Goal: Transaction & Acquisition: Purchase product/service

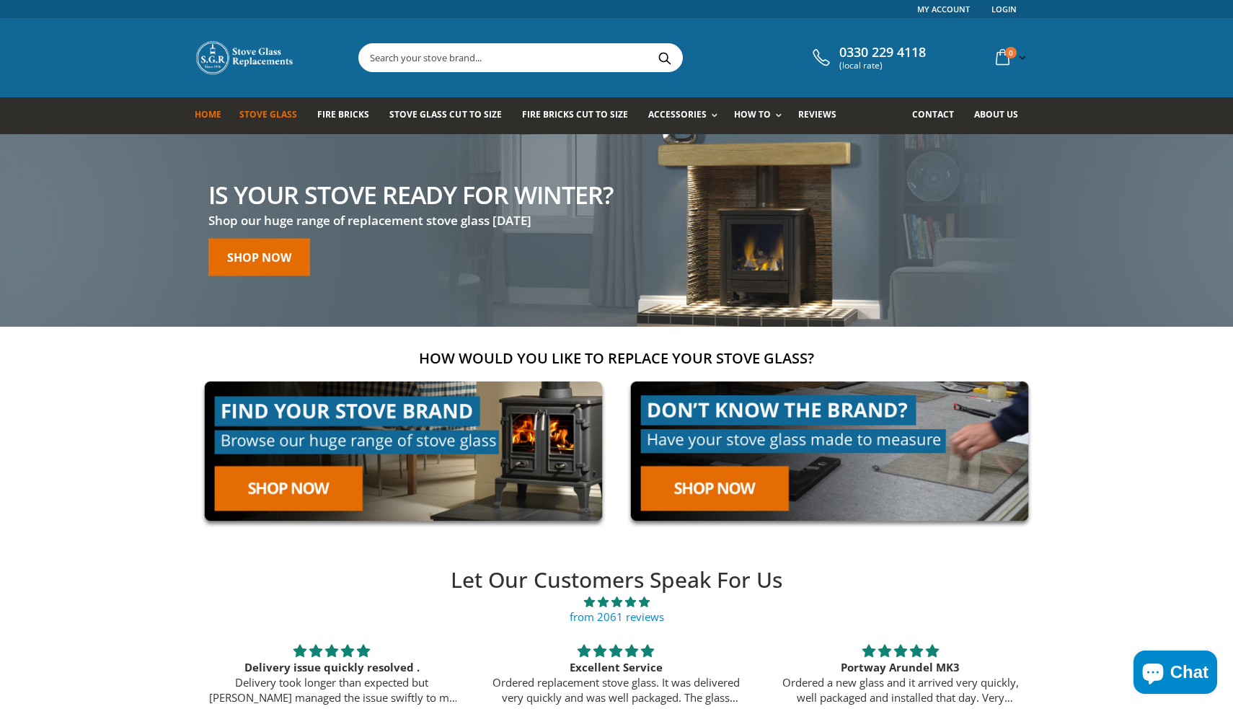
click at [288, 112] on span "Stove Glass" at bounding box center [268, 114] width 58 height 12
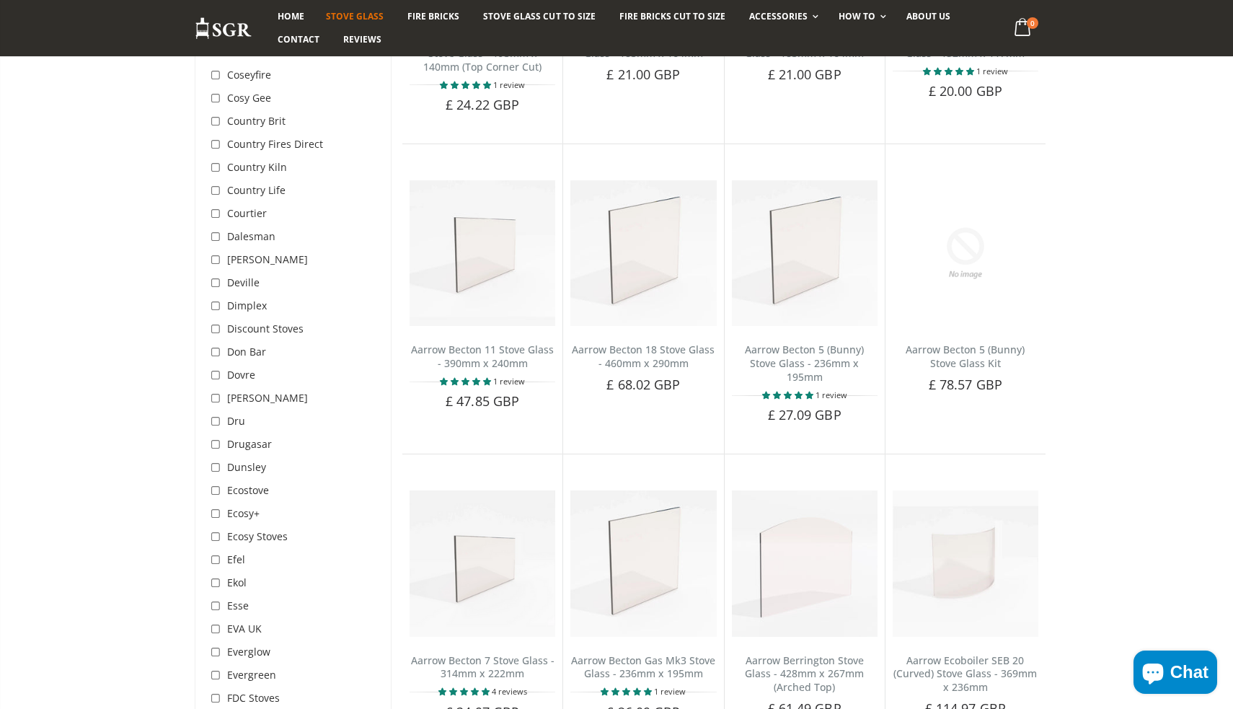
scroll to position [1372, 0]
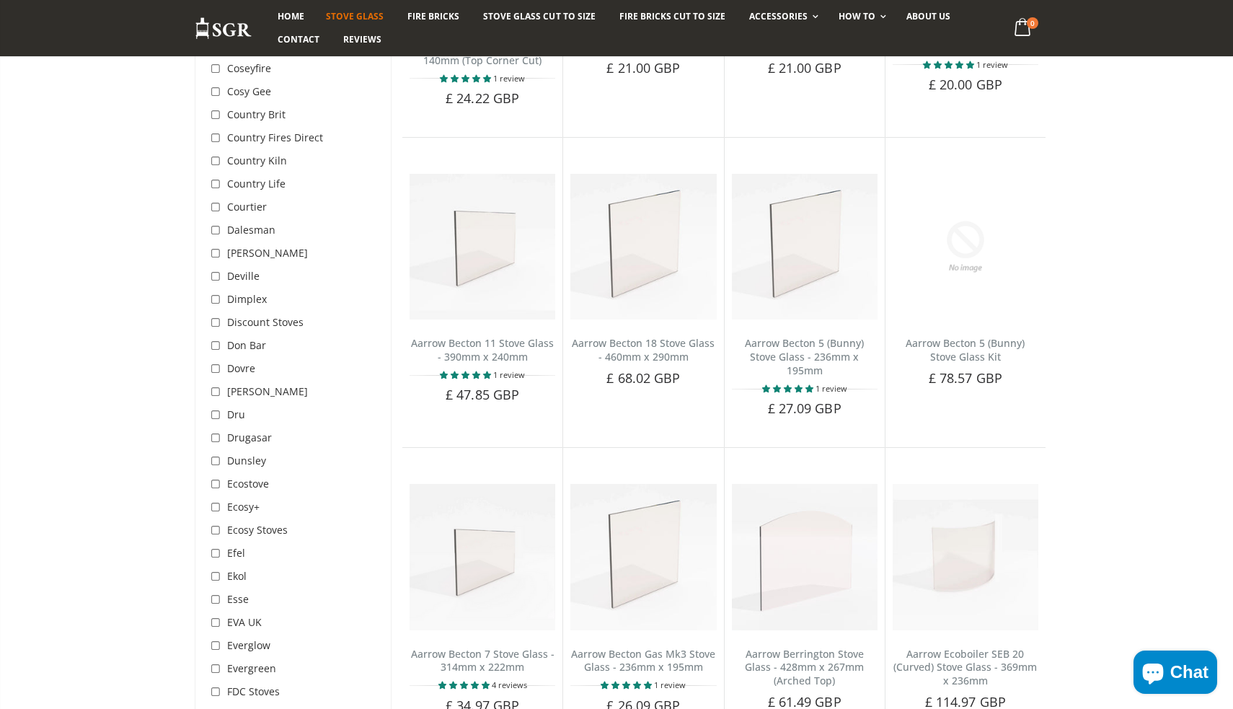
click at [232, 477] on span "Ecostove" at bounding box center [248, 484] width 42 height 14
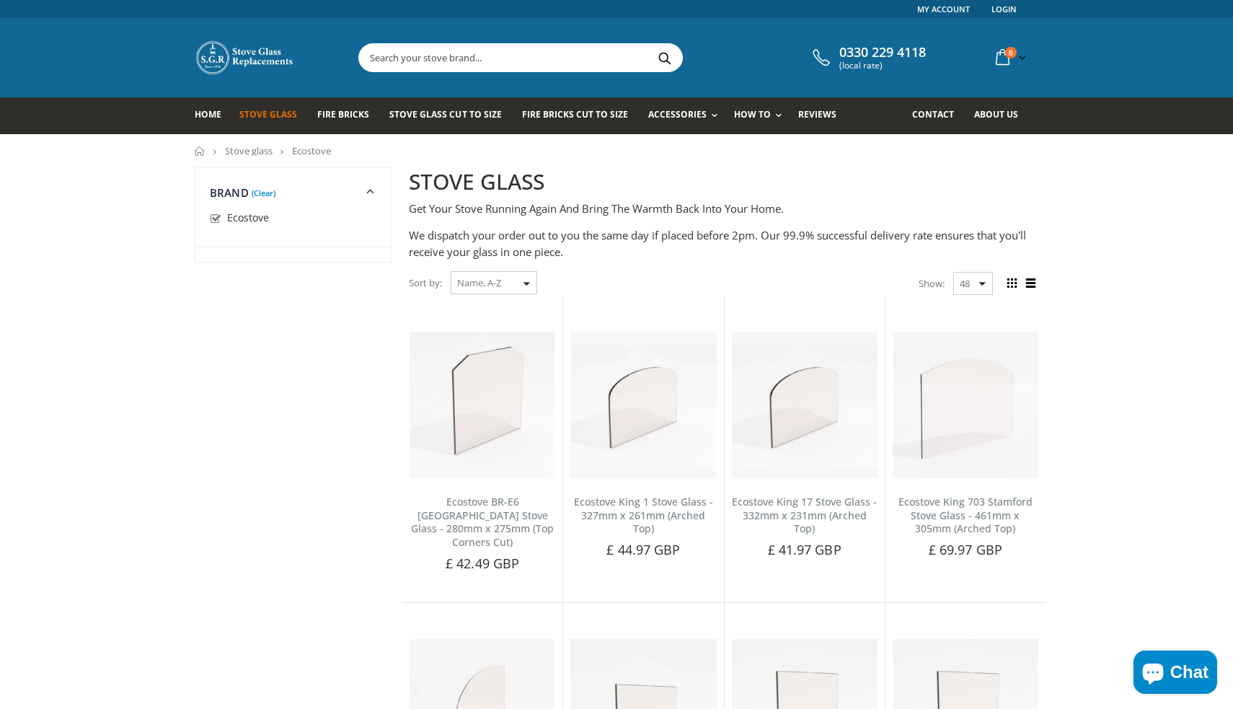
scroll to position [1372, 0]
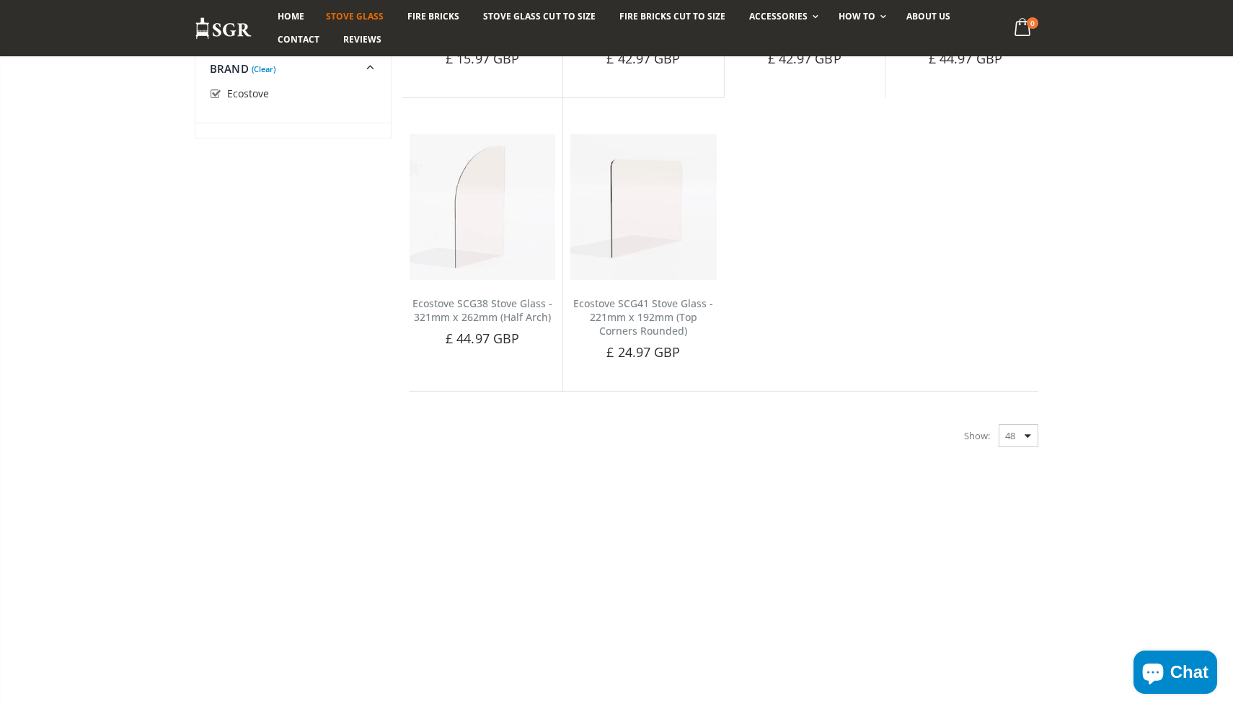
click at [261, 68] on link "(Clear)" at bounding box center [264, 69] width 24 height 4
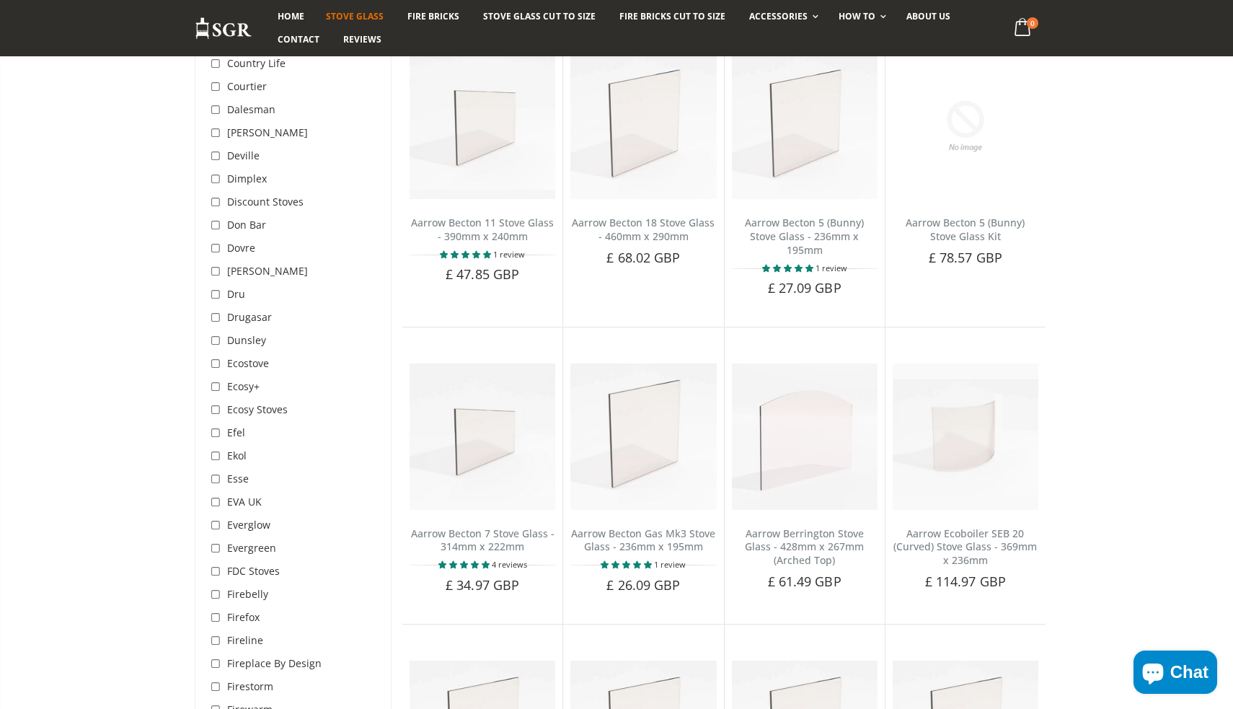
scroll to position [1496, 0]
click at [218, 492] on input "checkbox" at bounding box center [217, 499] width 14 height 14
checkbox input "true"
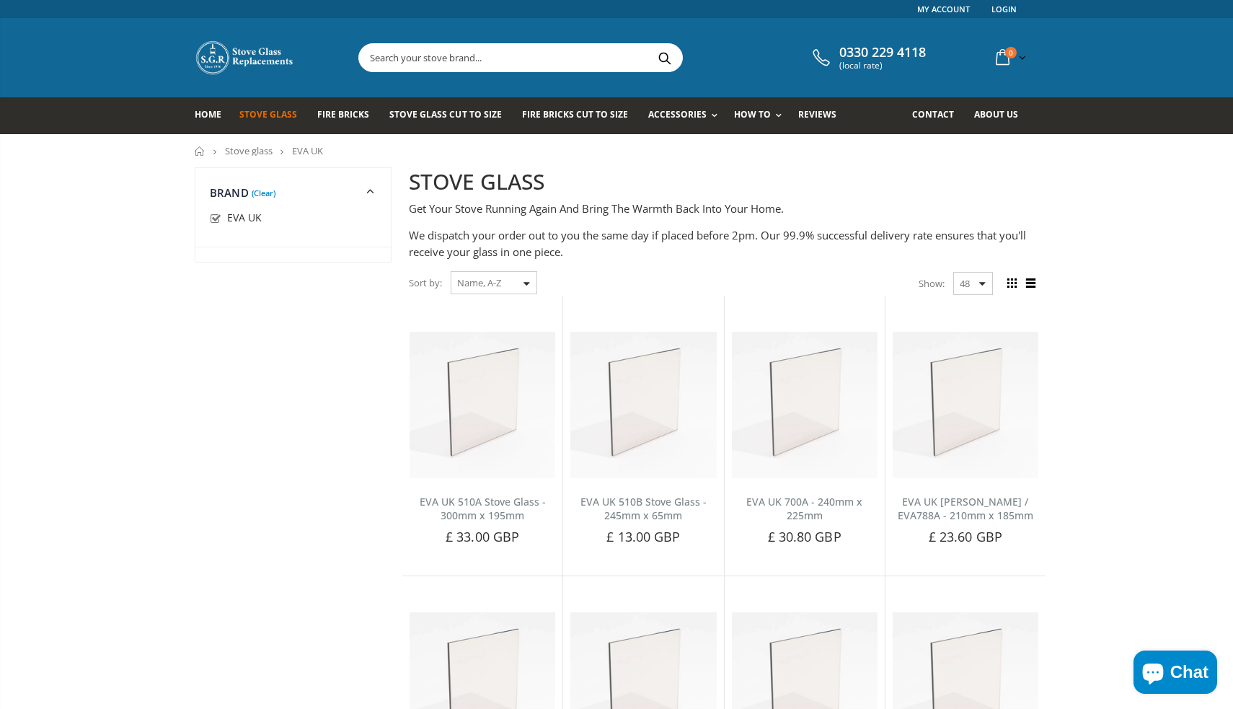
click at [266, 123] on link "Stove Glass" at bounding box center [273, 115] width 68 height 37
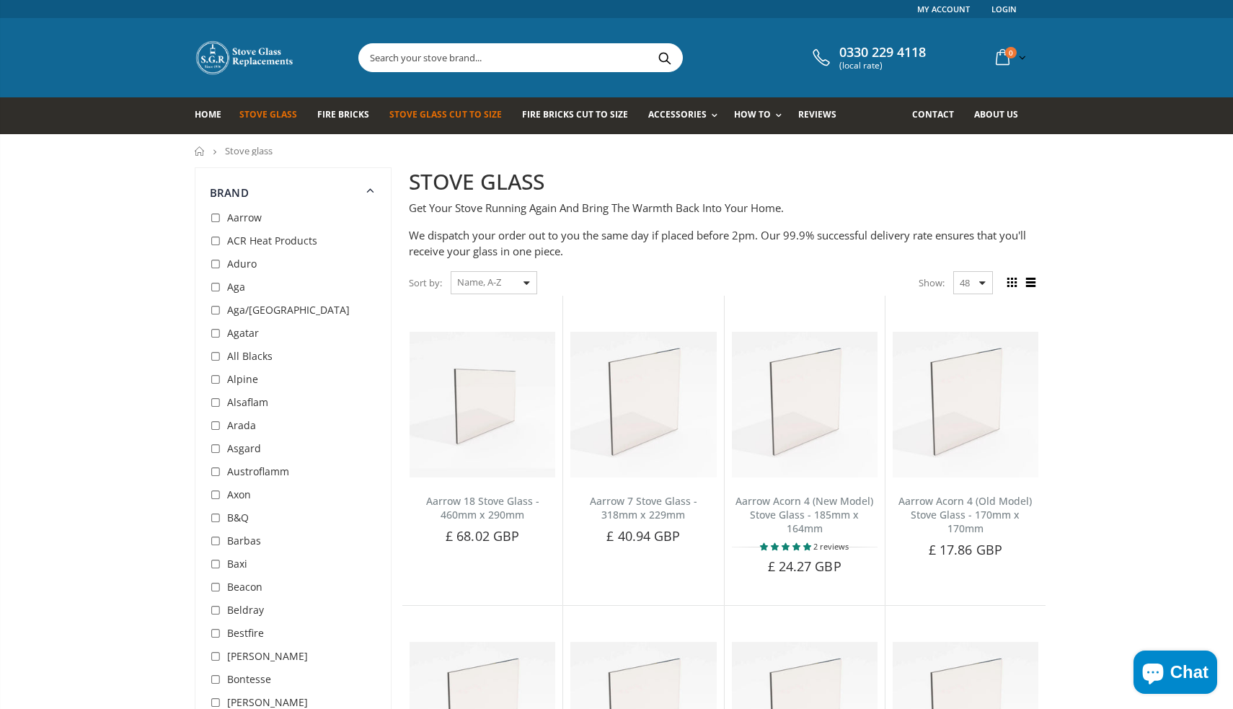
click at [443, 123] on link "Stove Glass Cut To Size" at bounding box center [450, 115] width 123 height 37
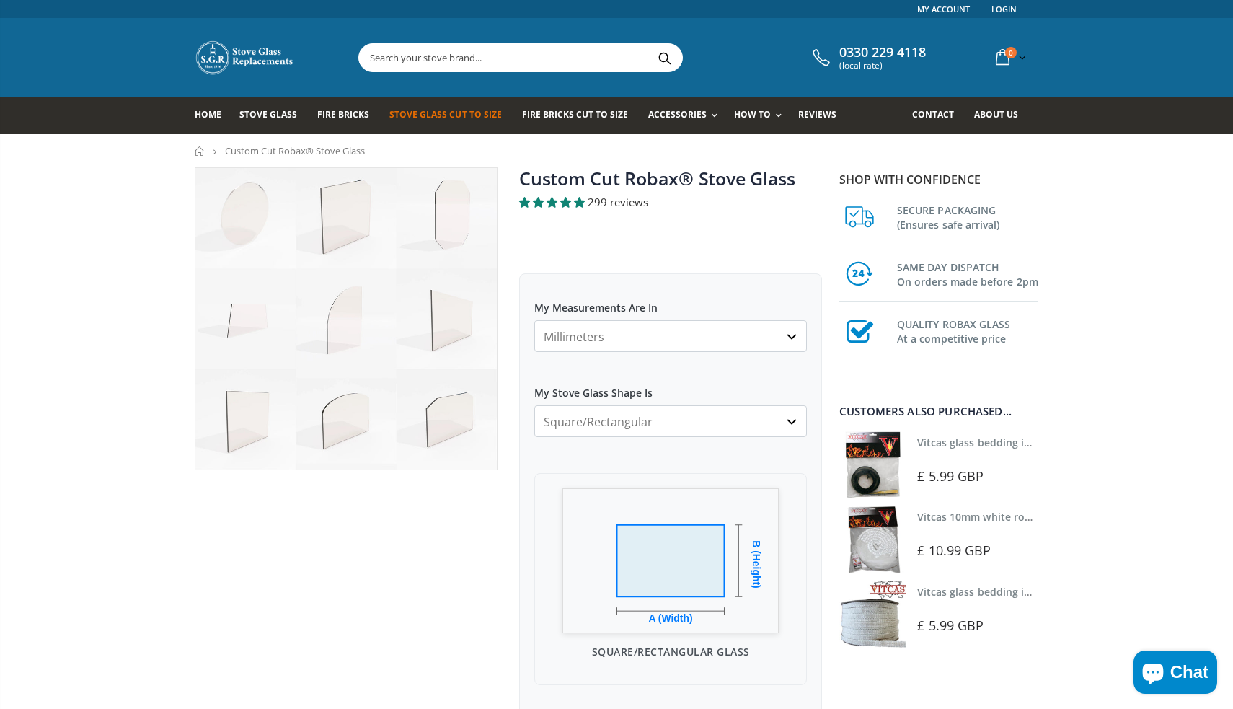
select select "cm"
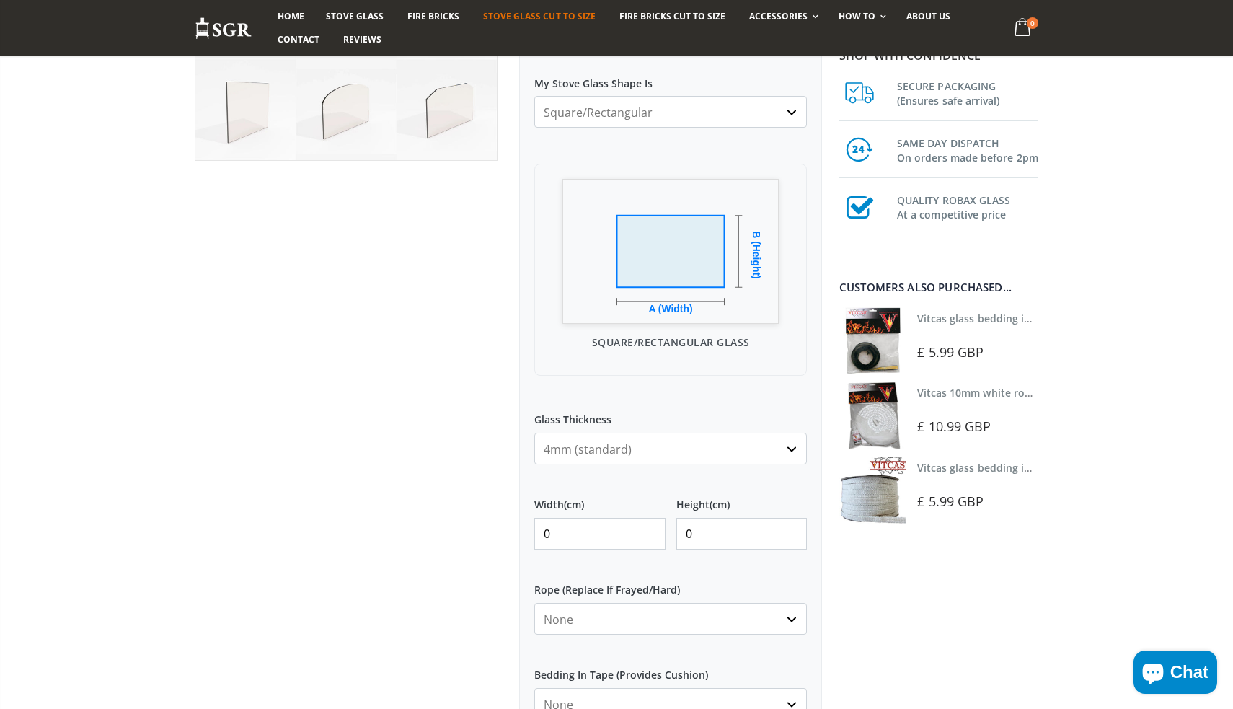
scroll to position [315, 0]
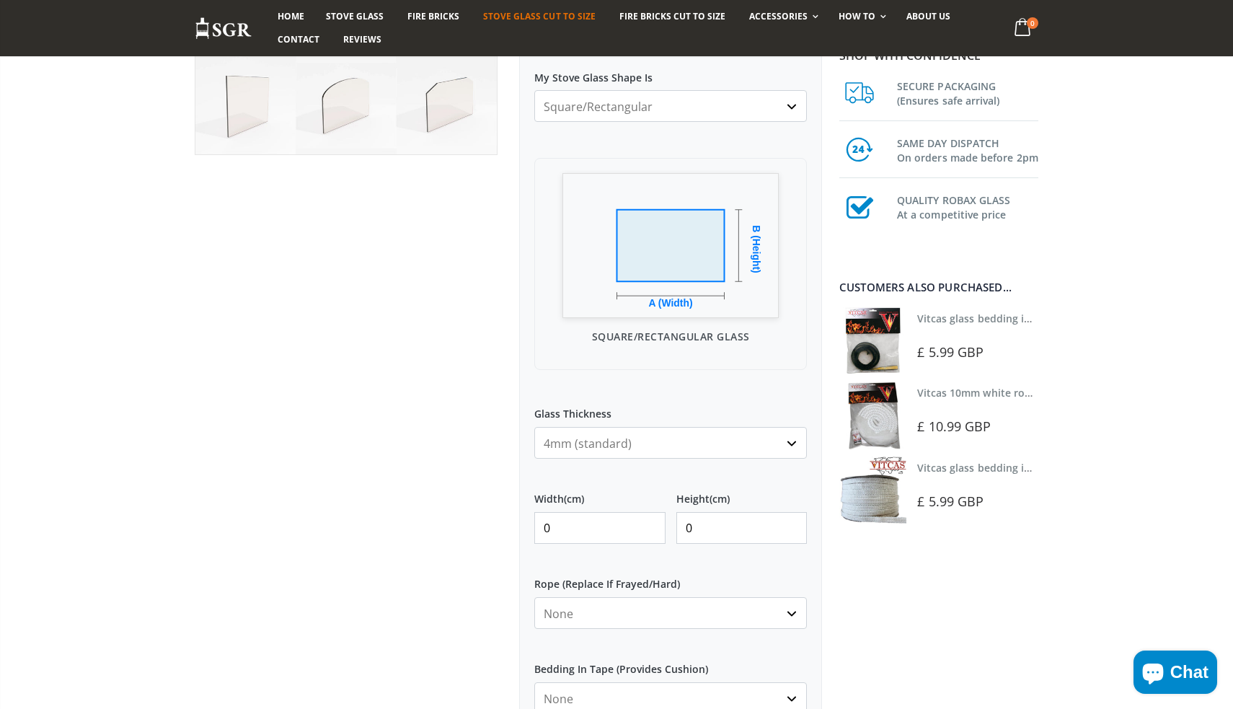
click at [587, 526] on input "0" at bounding box center [599, 528] width 131 height 32
type input "3"
type input "30.3"
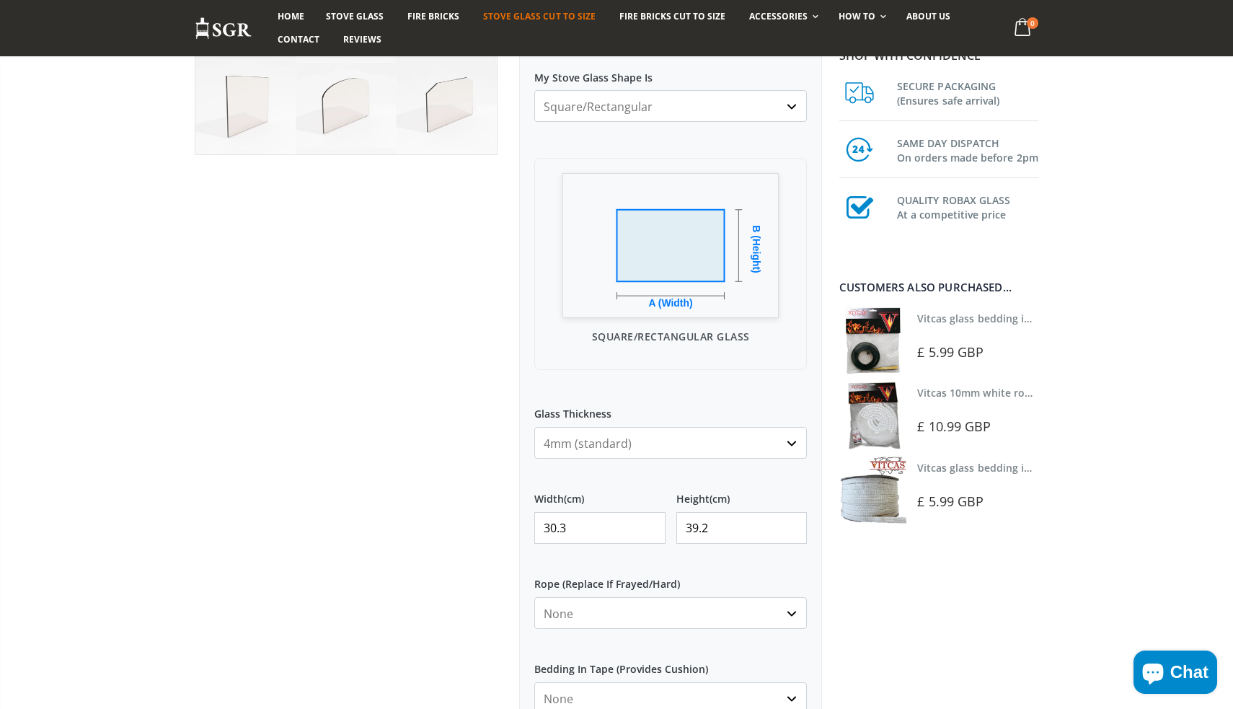
type input "39.2"
click at [453, 589] on div at bounding box center [346, 390] width 324 height 1076
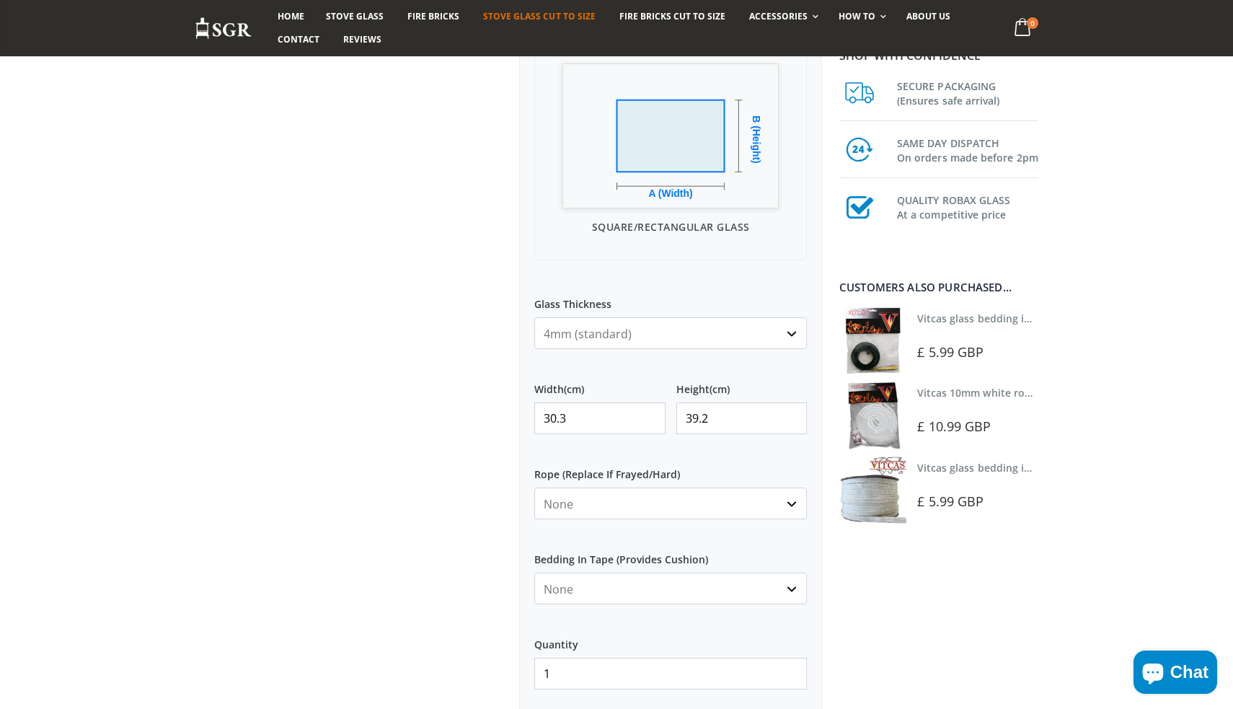
scroll to position [409, 0]
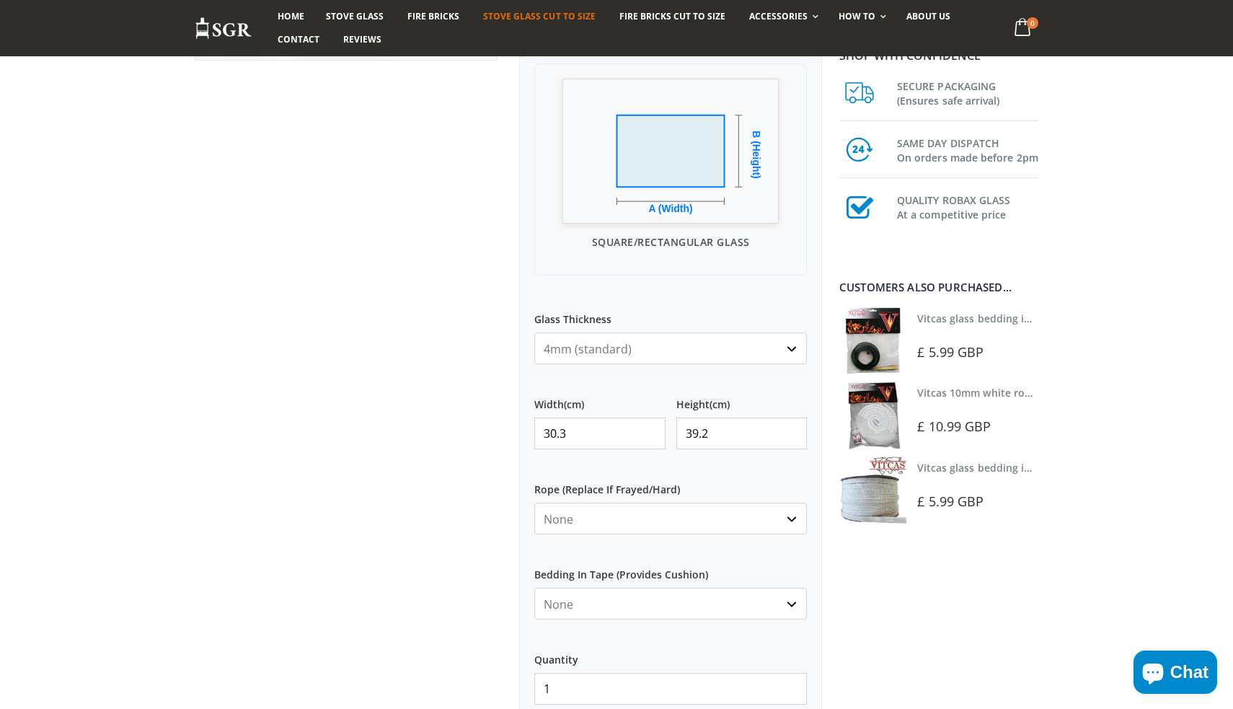
click at [606, 429] on input "30.3" at bounding box center [599, 433] width 131 height 32
type input "30"
type input "39"
click at [464, 485] on div at bounding box center [346, 296] width 324 height 1076
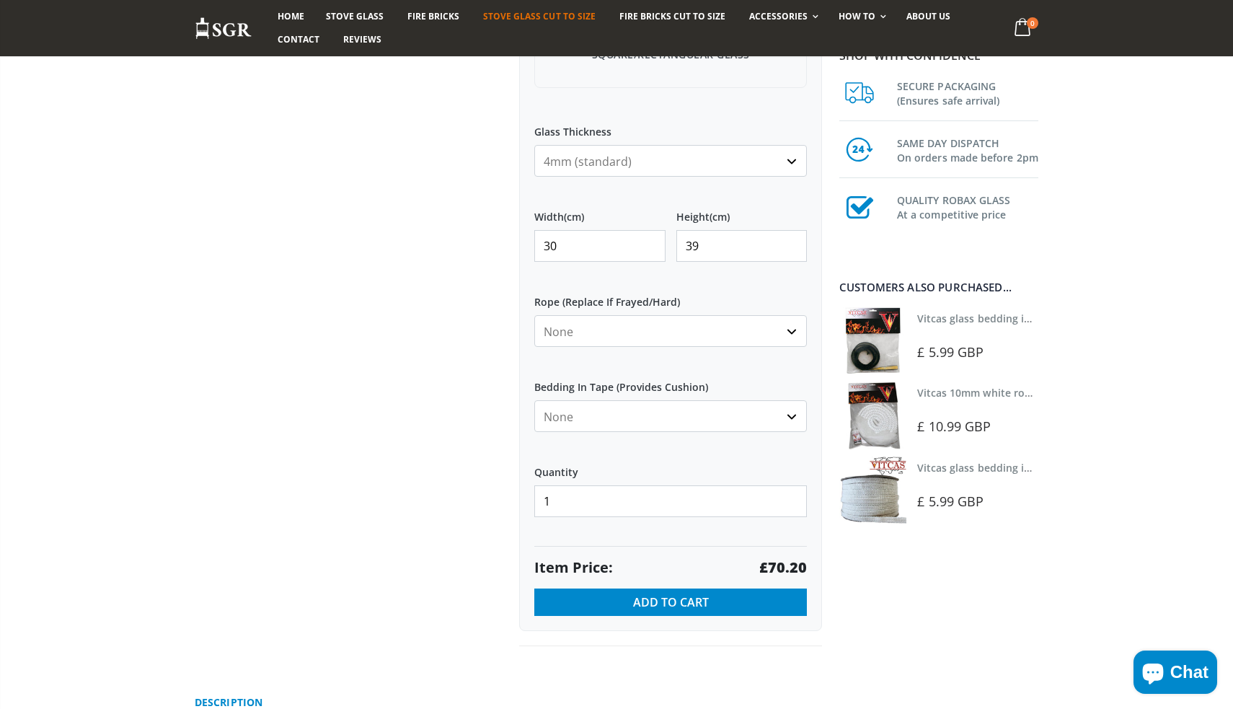
scroll to position [572, 0]
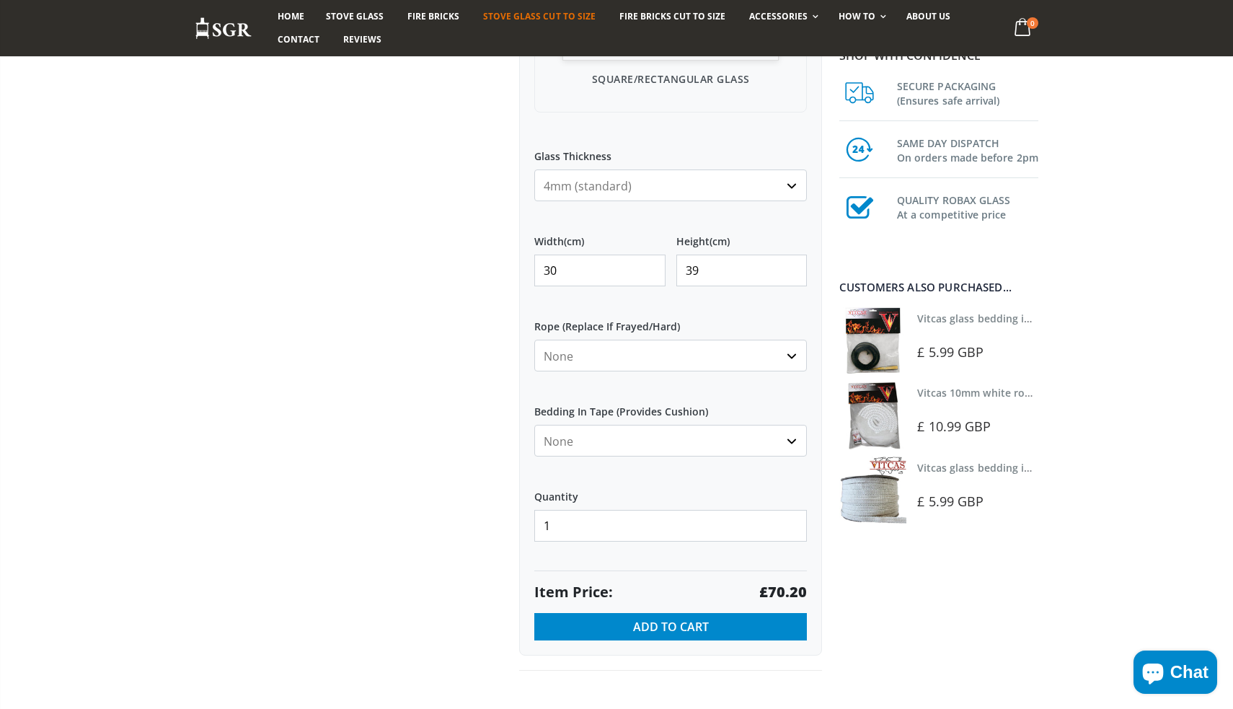
click at [604, 247] on label "Width (cm)" at bounding box center [599, 236] width 131 height 26
click at [604, 254] on input "30" at bounding box center [599, 270] width 131 height 32
click at [649, 273] on input "29" at bounding box center [599, 270] width 131 height 32
click at [647, 266] on input "30" at bounding box center [599, 270] width 131 height 32
type input "30.2"
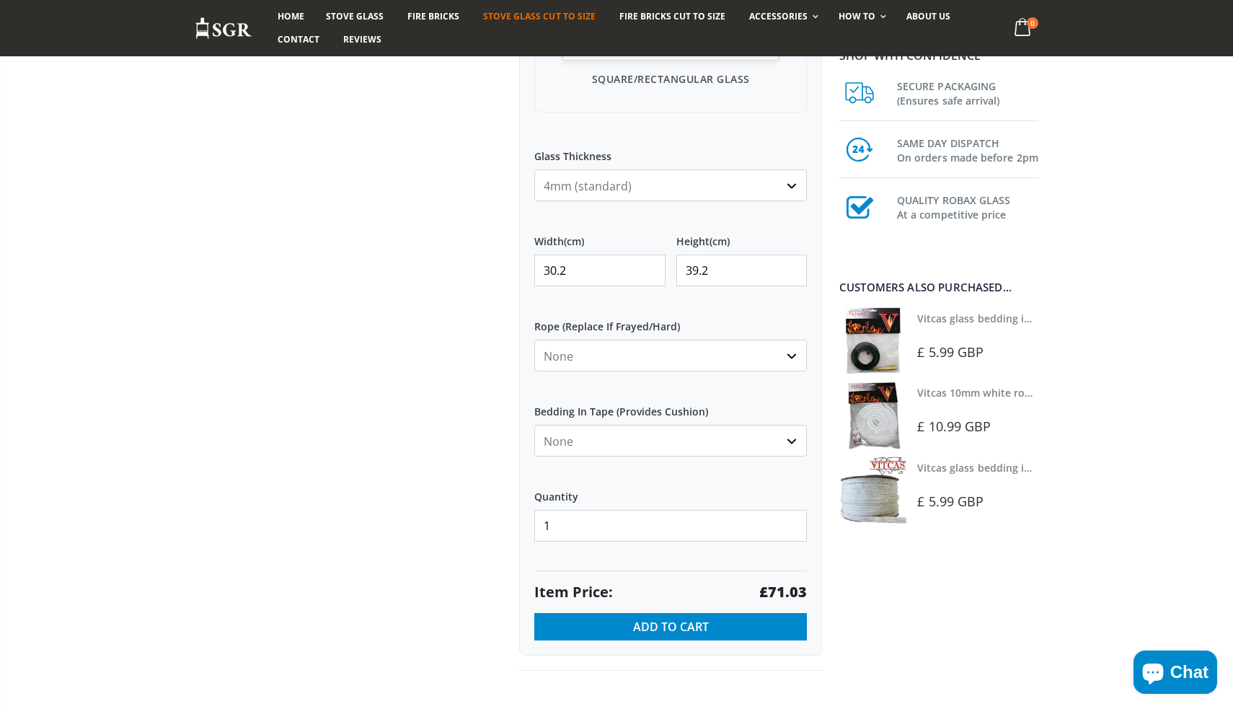
type input "39.2"
click at [381, 513] on div at bounding box center [346, 133] width 324 height 1076
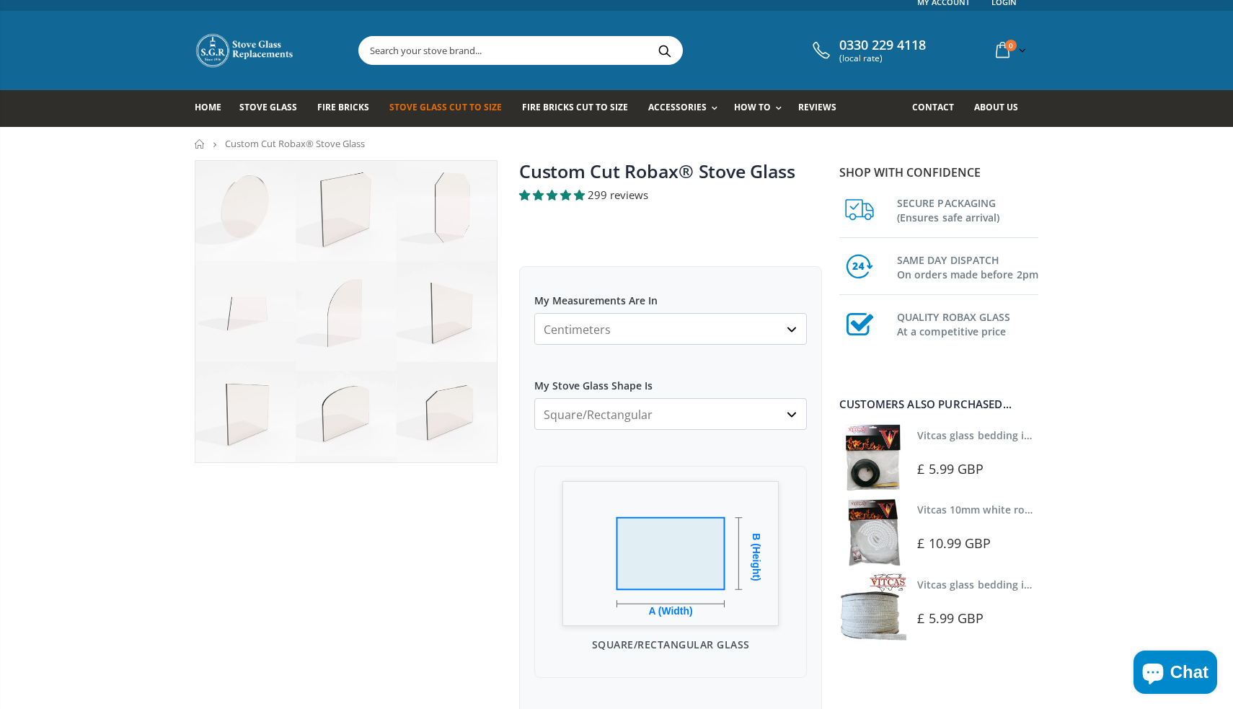
scroll to position [5, 0]
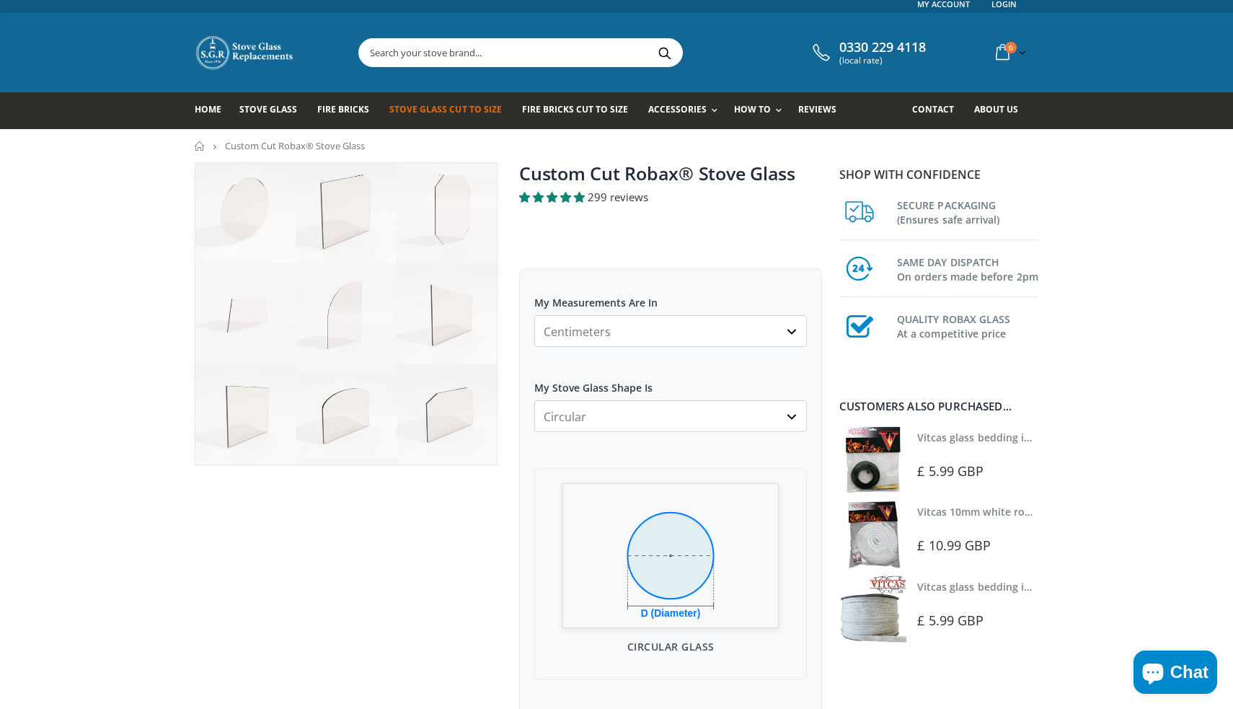
select select "square-rectangular"
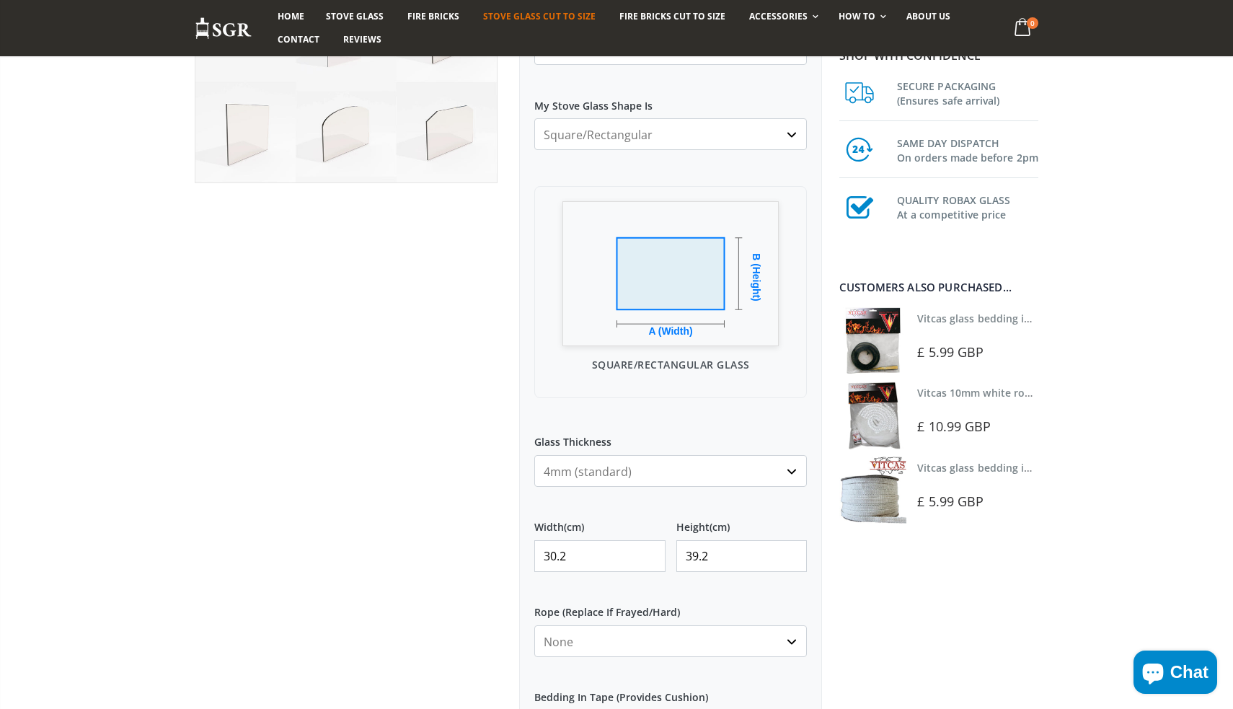
scroll to position [288, 0]
click at [730, 547] on input "39.2" at bounding box center [741, 555] width 131 height 32
type input "30.3"
type input "39.2"
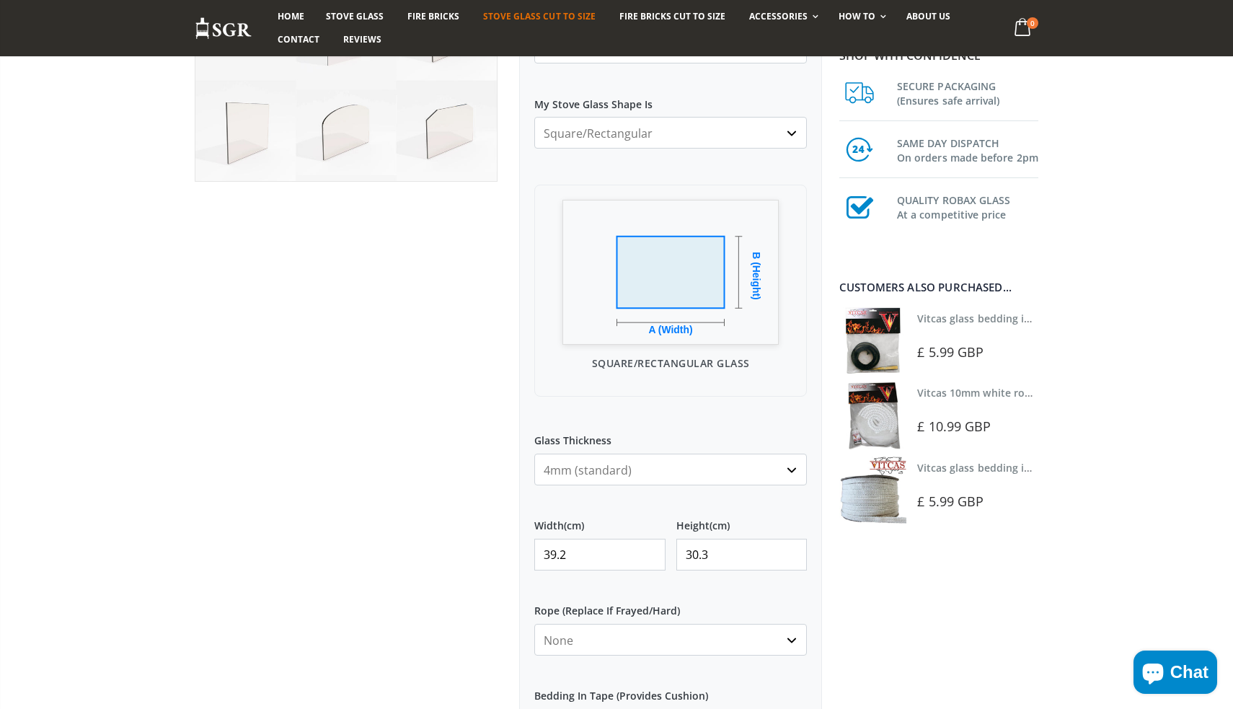
click at [500, 582] on div at bounding box center [346, 417] width 324 height 1076
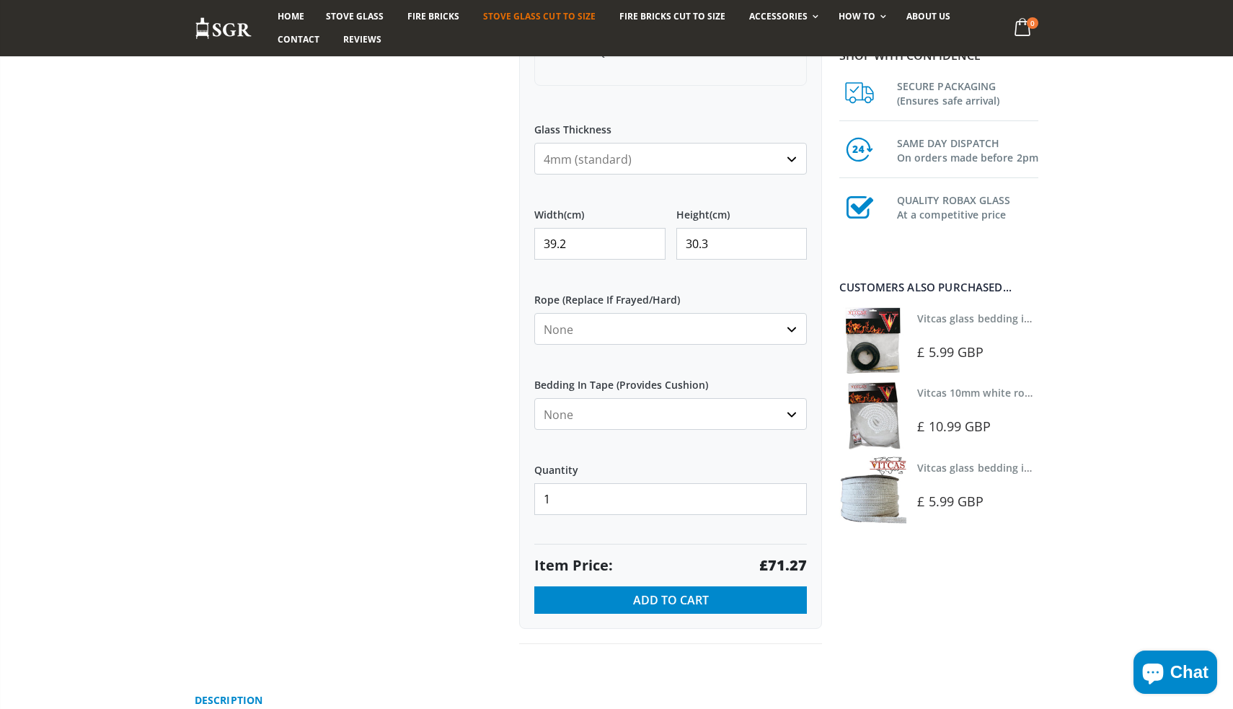
scroll to position [620, 0]
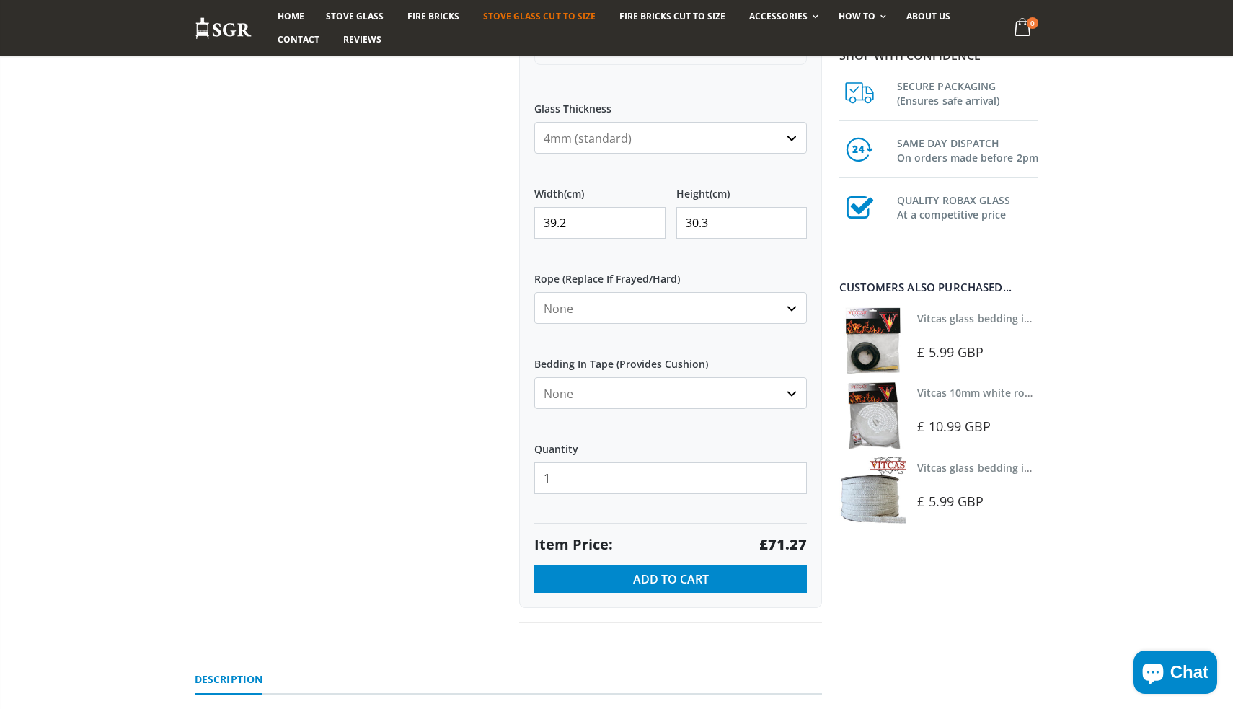
click at [500, 582] on div at bounding box center [346, 85] width 324 height 1076
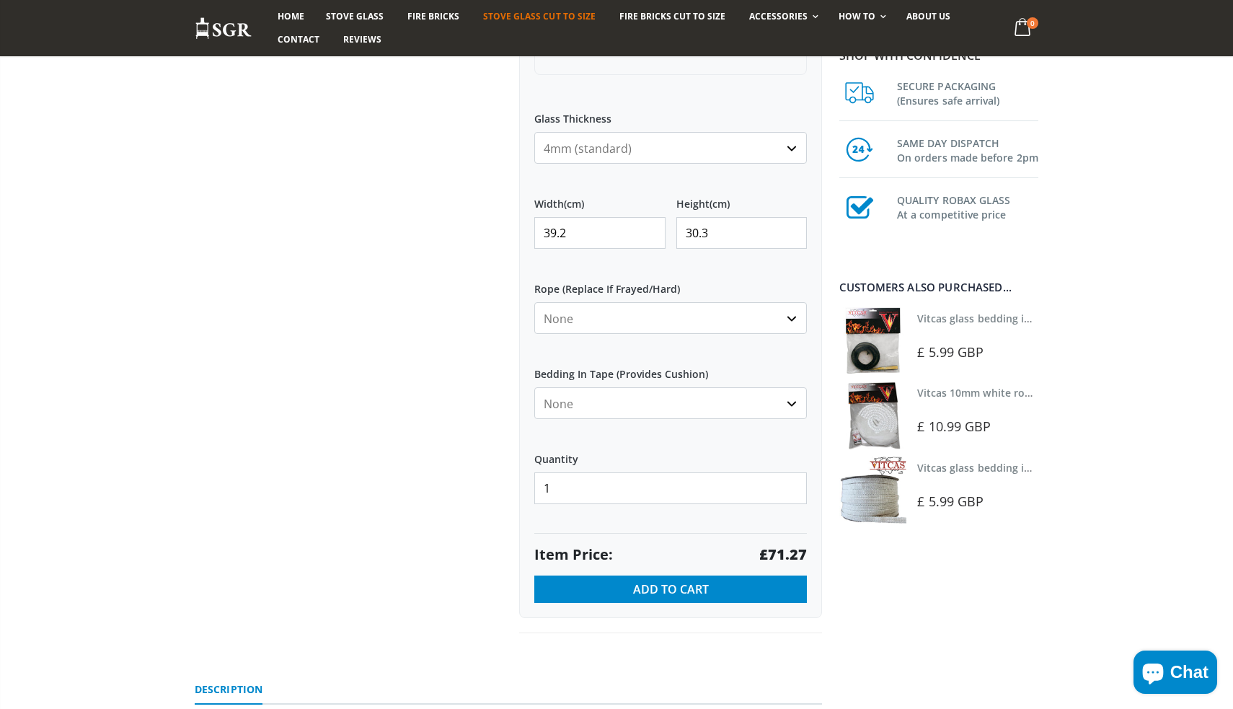
scroll to position [622, 0]
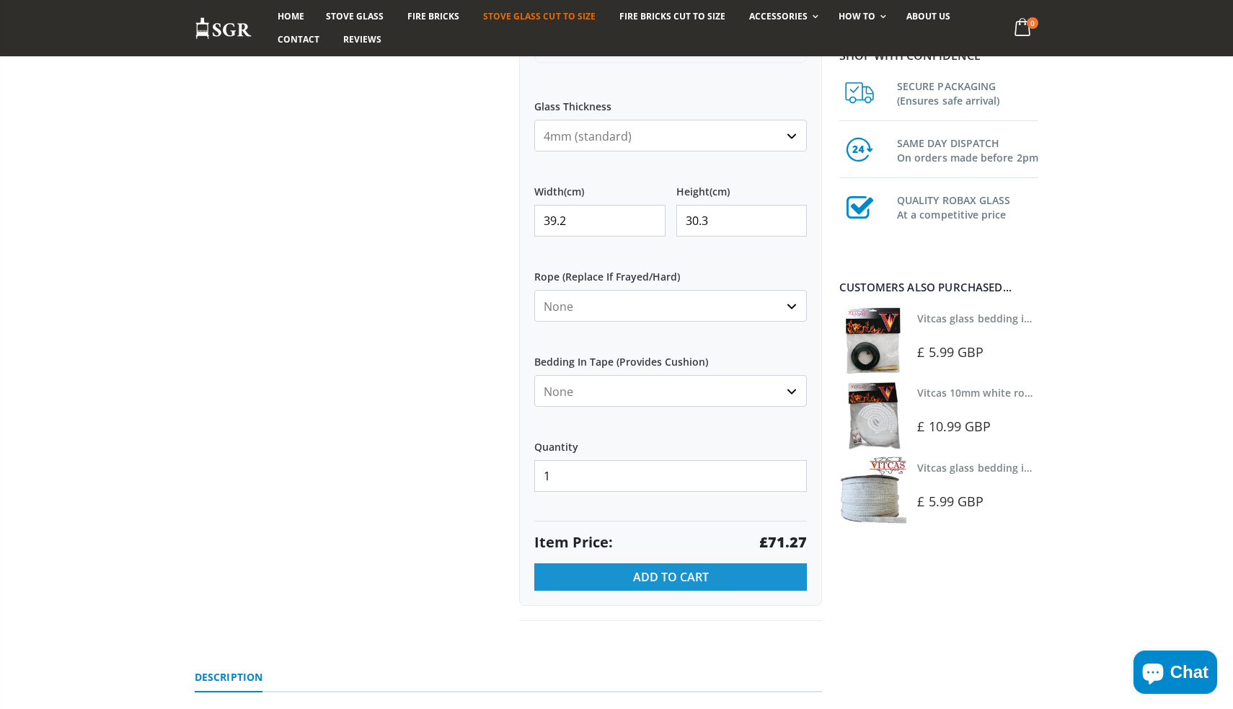
click at [632, 572] on button "Add to Cart" at bounding box center [670, 576] width 273 height 27
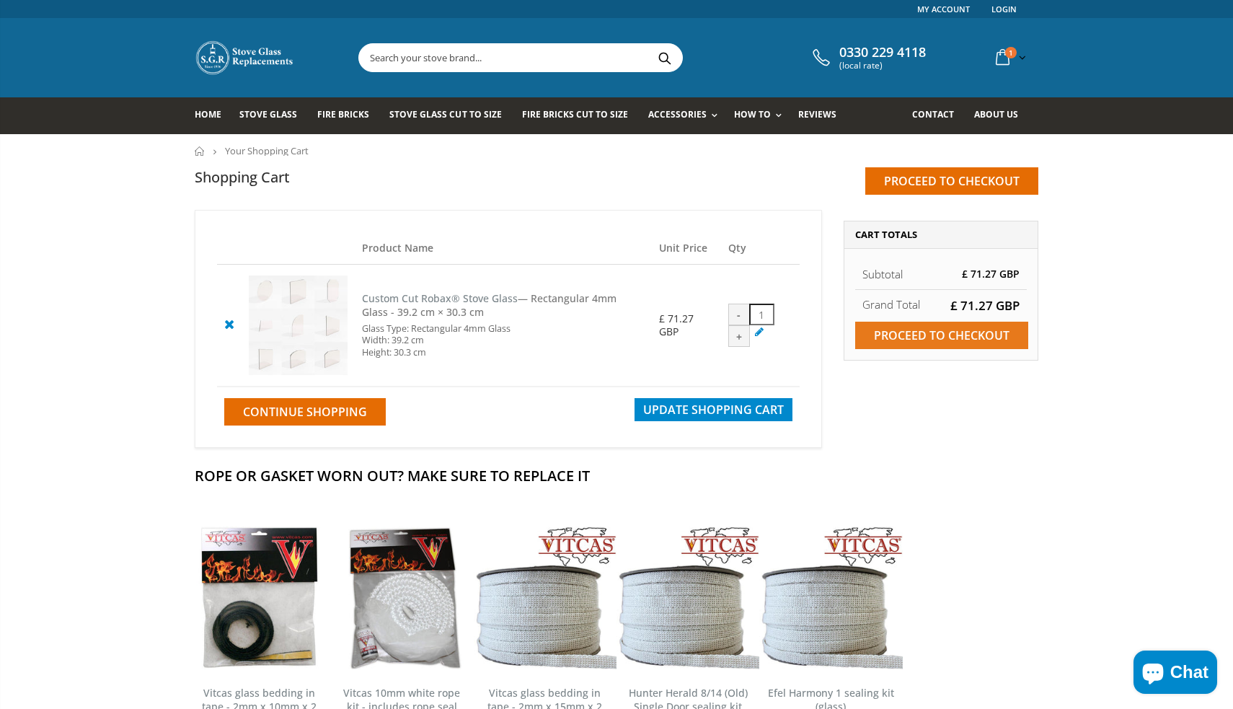
click at [910, 332] on input "Proceed to checkout" at bounding box center [941, 335] width 173 height 27
